Goal: Task Accomplishment & Management: Manage account settings

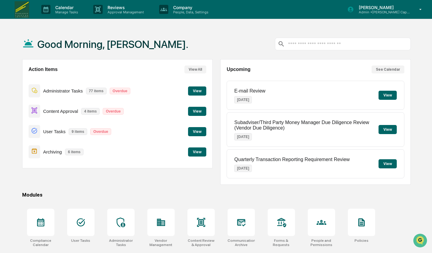
click at [55, 4] on div "Calendar Manage Tasks" at bounding box center [62, 9] width 52 height 19
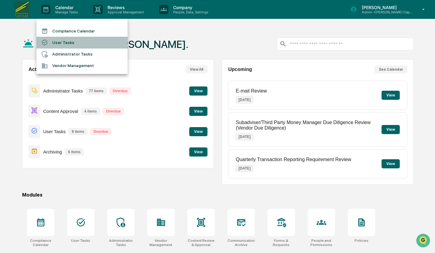
click at [60, 43] on li "User Tasks" at bounding box center [81, 43] width 91 height 12
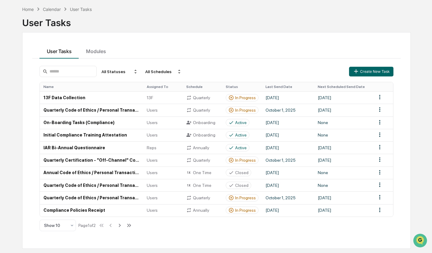
scroll to position [29, 0]
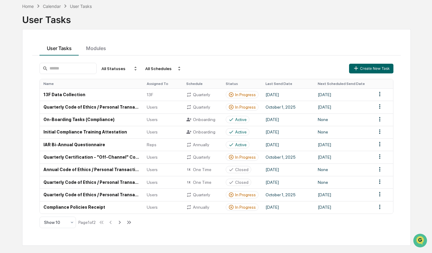
click at [104, 111] on td "Quarterly Code of Ethics / Personal Transaction Attestations" at bounding box center [91, 107] width 103 height 12
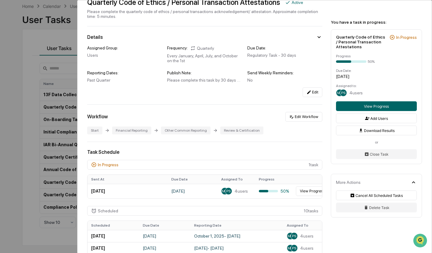
scroll to position [35, 0]
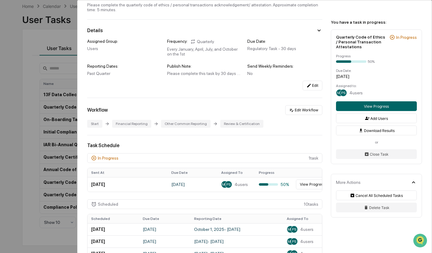
click at [310, 188] on button "View Progress" at bounding box center [312, 185] width 33 height 10
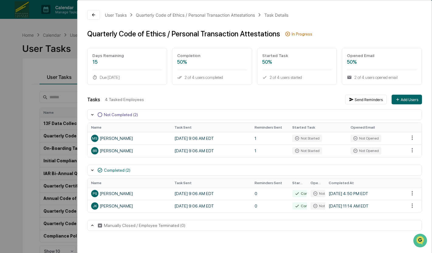
click at [24, 113] on div "User Tasks Quarterly Code of Ethics / Personal Transaction Attestations Task De…" at bounding box center [216, 126] width 432 height 253
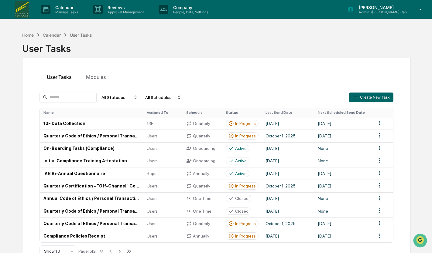
click at [112, 137] on td "Quarterly Code of Ethics / Personal Transaction Attestations" at bounding box center [91, 136] width 103 height 12
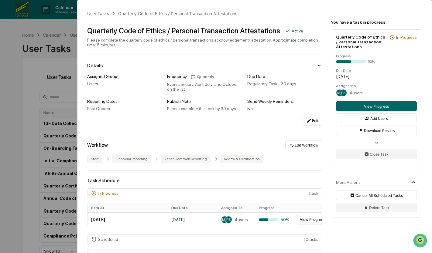
click at [315, 222] on button "View Progress" at bounding box center [312, 220] width 33 height 10
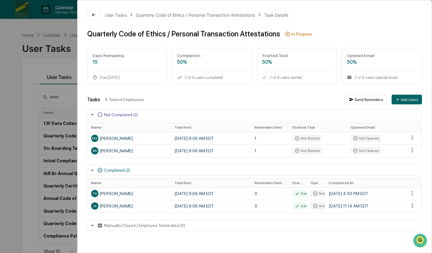
click at [7, 143] on div "User Tasks Quarterly Code of Ethics / Personal Transaction Attestations Task De…" at bounding box center [216, 126] width 432 height 253
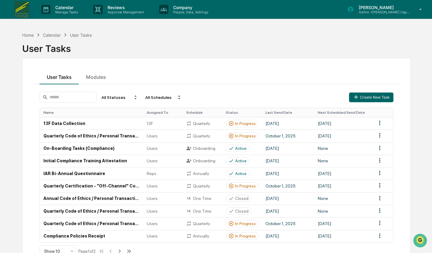
click at [116, 226] on td "Quarterly Code of Ethics / Personal Transaction Attestations" at bounding box center [91, 224] width 103 height 12
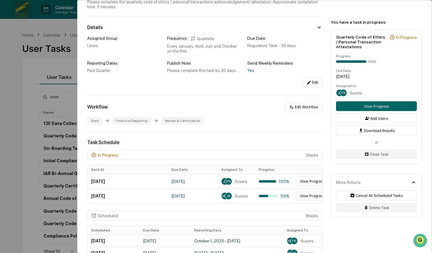
scroll to position [42, 0]
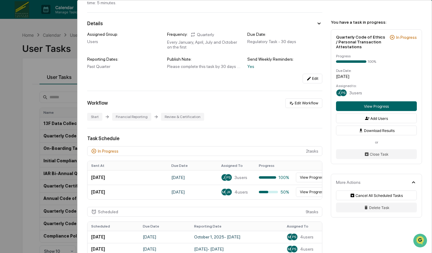
click at [312, 196] on button "View Progress" at bounding box center [312, 193] width 33 height 10
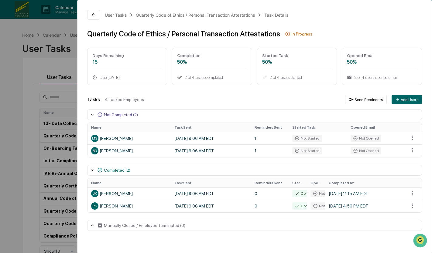
click at [412, 138] on html "Calendar Manage Tasks Reviews Approval Management Company People, Data, Setting…" at bounding box center [216, 126] width 432 height 253
click at [408, 150] on div "Close Task" at bounding box center [412, 150] width 46 height 10
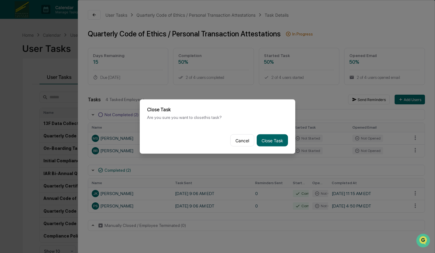
click at [280, 142] on button "Close Task" at bounding box center [272, 141] width 31 height 12
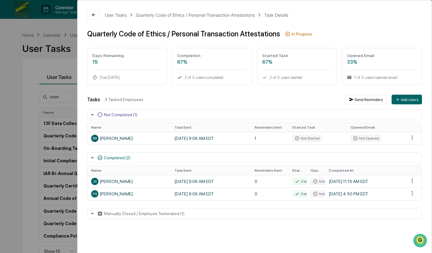
click at [414, 151] on div "Tasks 3 Tasked Employees Send Reminders Add Users Not Completed (1) Name Task S…" at bounding box center [254, 157] width 335 height 125
click at [412, 141] on html "Calendar Manage Tasks Reviews Approval Management Company People, Data, Setting…" at bounding box center [216, 126] width 432 height 253
click at [409, 150] on div "Close Task" at bounding box center [412, 150] width 46 height 10
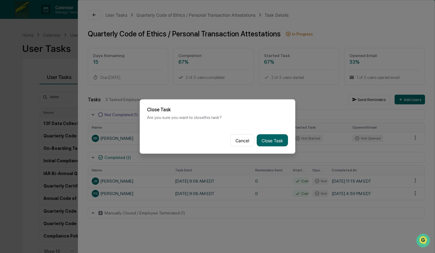
click at [279, 143] on button "Close Task" at bounding box center [272, 141] width 31 height 12
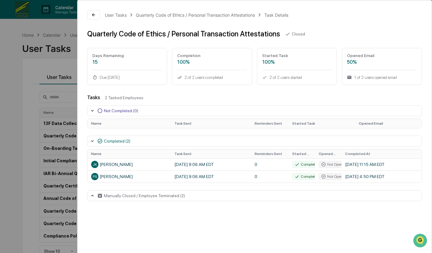
click at [0, 105] on html "Calendar Manage Tasks Reviews Approval Management Company People, Data, Setting…" at bounding box center [216, 126] width 432 height 253
click at [13, 94] on div "User Tasks Quarterly Code of Ethics / Personal Transaction Attestations Task De…" at bounding box center [216, 126] width 432 height 253
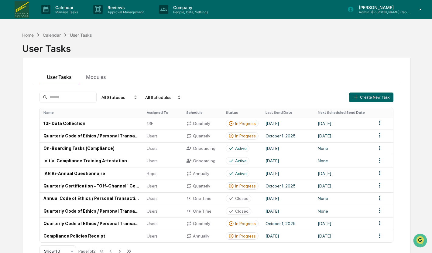
click at [84, 139] on td "Quarterly Code of Ethics / Personal Transaction Attestations" at bounding box center [91, 136] width 103 height 12
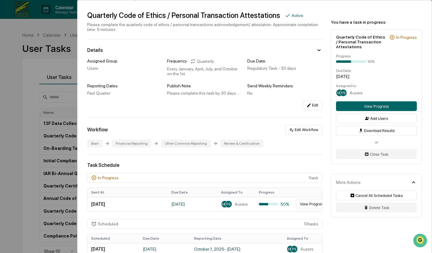
scroll to position [27, 0]
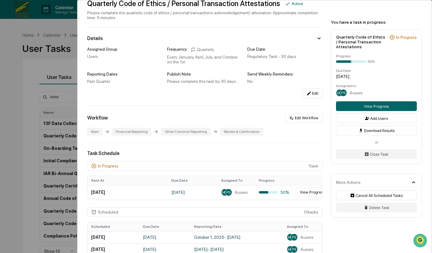
click at [306, 195] on button "View Progress" at bounding box center [312, 193] width 33 height 10
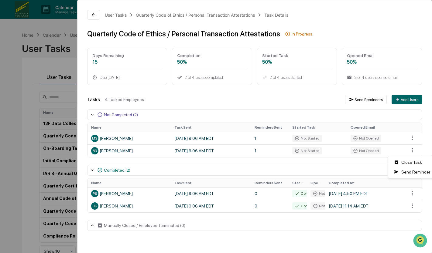
click at [413, 153] on html "Calendar Manage Tasks Reviews Approval Management Company People, Data, Setting…" at bounding box center [216, 126] width 432 height 253
click at [415, 162] on div "Close Task" at bounding box center [412, 163] width 46 height 10
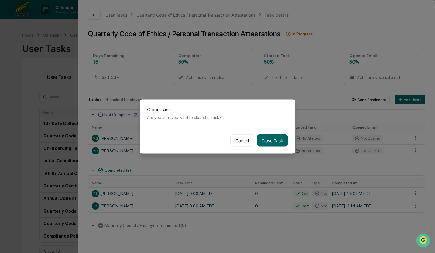
click at [272, 143] on button "Close Task" at bounding box center [272, 141] width 31 height 12
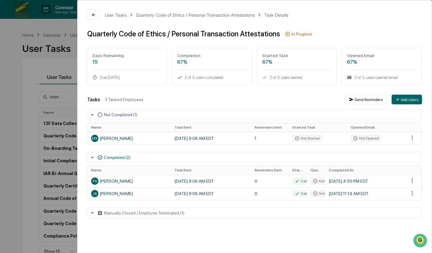
click at [369, 102] on button "Send Reminders" at bounding box center [366, 100] width 42 height 10
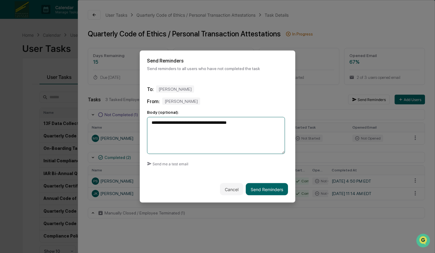
type textarea "**********"
click at [258, 189] on button "Send Reminders" at bounding box center [267, 190] width 42 height 12
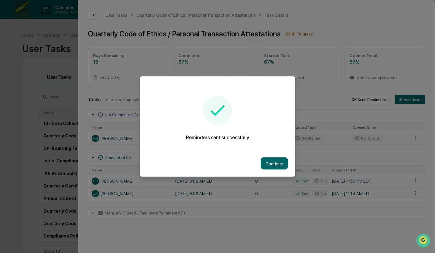
click at [271, 165] on button "Continue" at bounding box center [274, 164] width 27 height 12
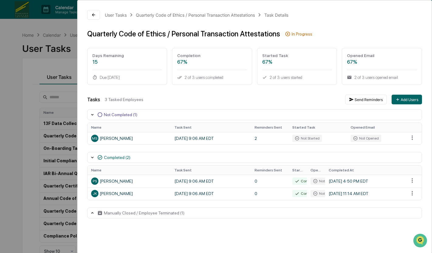
click at [17, 87] on div "User Tasks Quarterly Code of Ethics / Personal Transaction Attestations Task De…" at bounding box center [216, 126] width 432 height 253
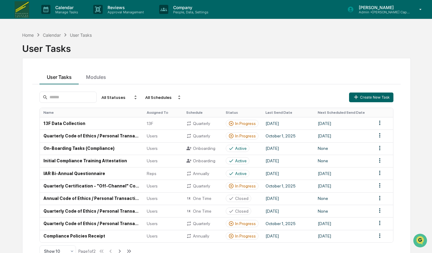
click at [385, 9] on p "[PERSON_NAME]" at bounding box center [382, 7] width 57 height 5
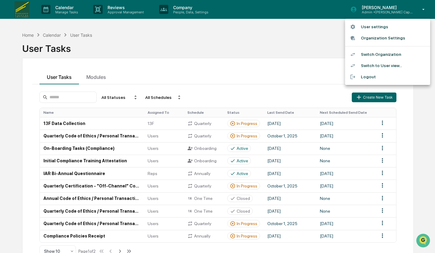
click at [182, 8] on div at bounding box center [217, 126] width 435 height 253
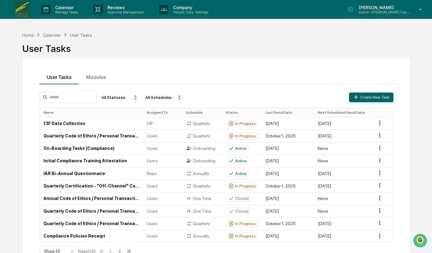
click at [186, 11] on p "People, Data, Settings" at bounding box center [189, 12] width 43 height 4
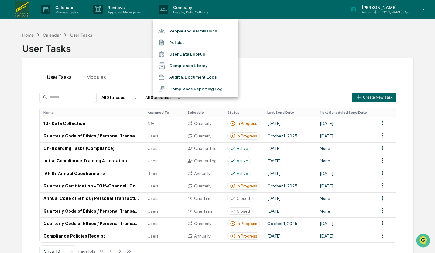
click at [184, 31] on li "People and Permissions" at bounding box center [195, 31] width 85 height 12
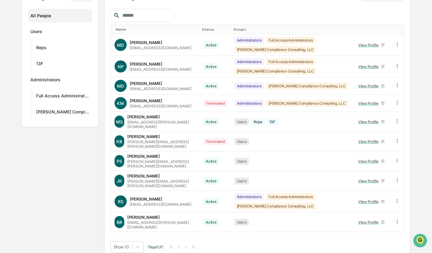
scroll to position [84, 0]
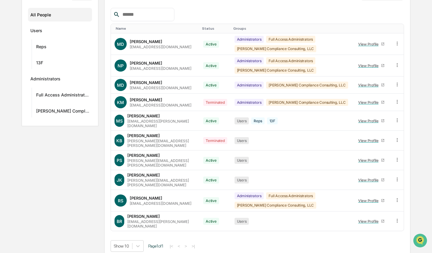
click at [395, 218] on icon at bounding box center [398, 221] width 6 height 6
click at [372, 240] on div "Change Status" at bounding box center [369, 243] width 52 height 7
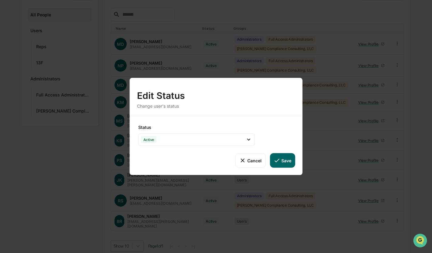
click at [180, 143] on div "Active" at bounding box center [196, 140] width 117 height 12
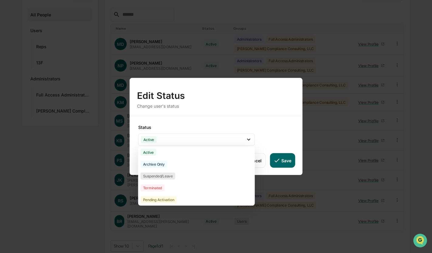
click at [172, 186] on div "Terminated" at bounding box center [196, 188] width 117 height 12
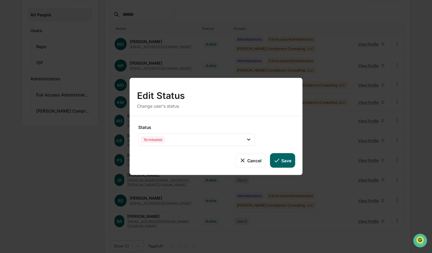
click at [283, 161] on button "Save" at bounding box center [282, 160] width 25 height 15
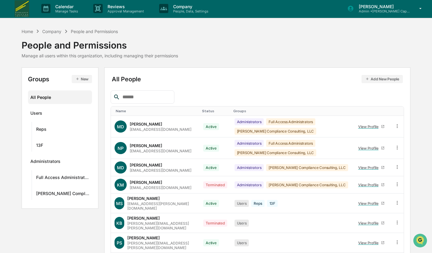
scroll to position [0, 0]
